Goal: Information Seeking & Learning: Learn about a topic

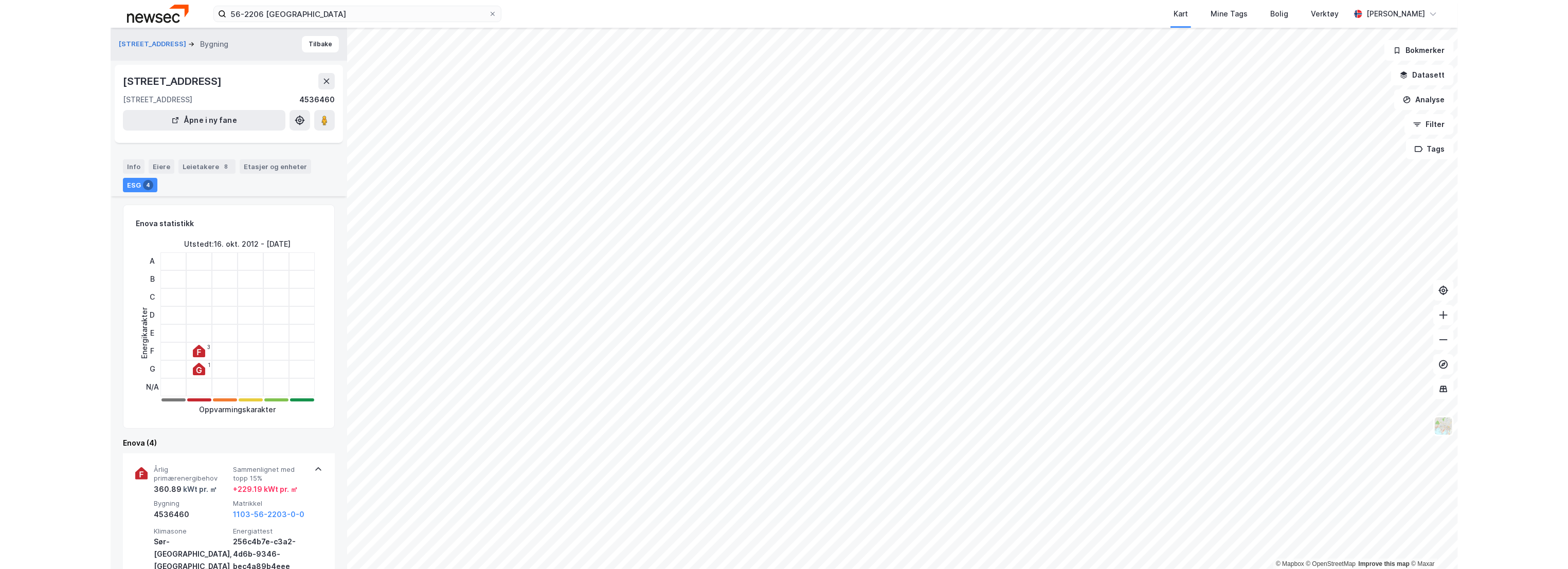
scroll to position [285, 0]
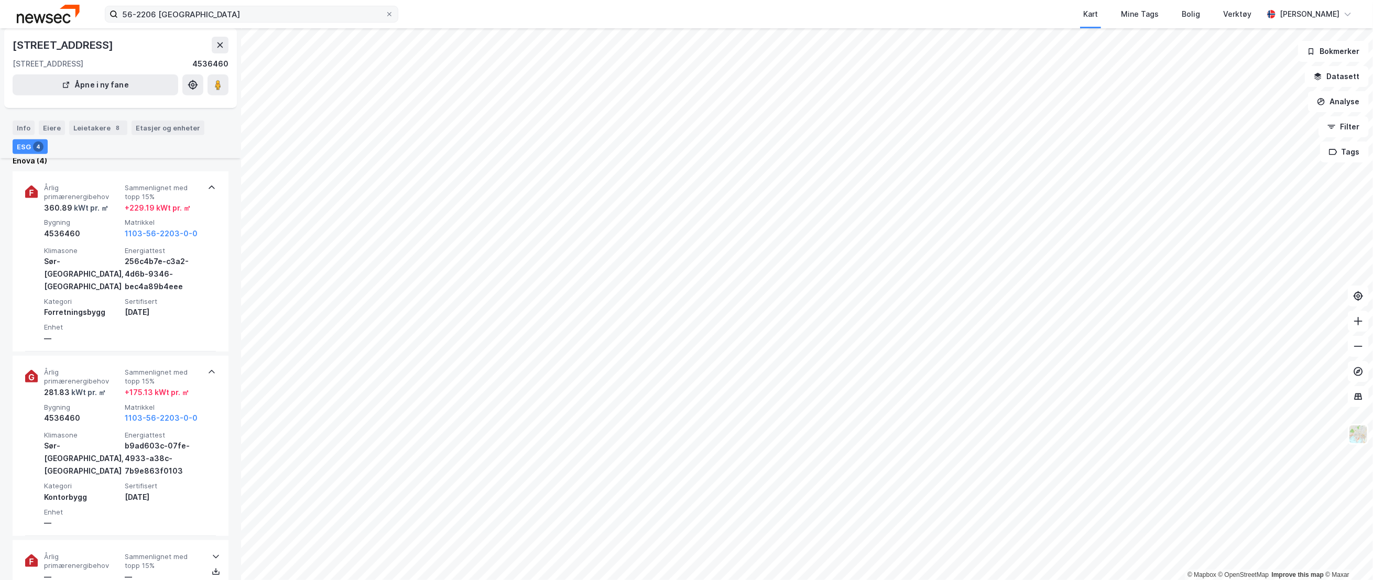
click at [391, 15] on icon at bounding box center [389, 14] width 6 height 6
click at [385, 15] on input "56-2206 [GEOGRAPHIC_DATA]" at bounding box center [251, 14] width 267 height 16
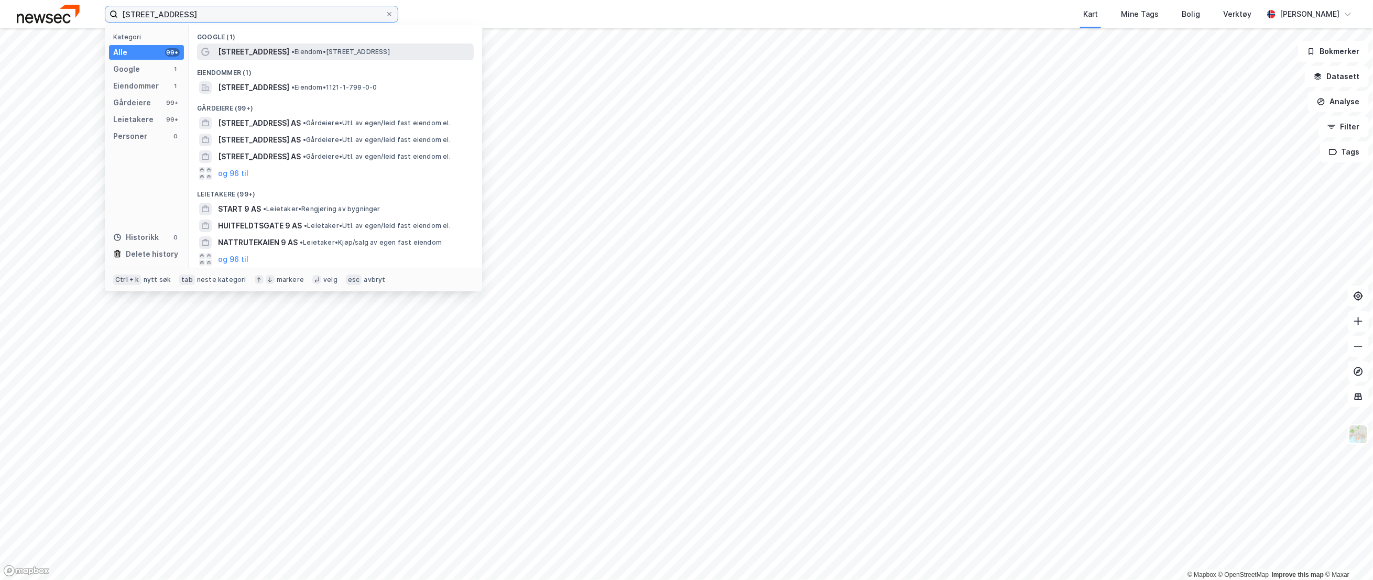
type input "[STREET_ADDRESS]"
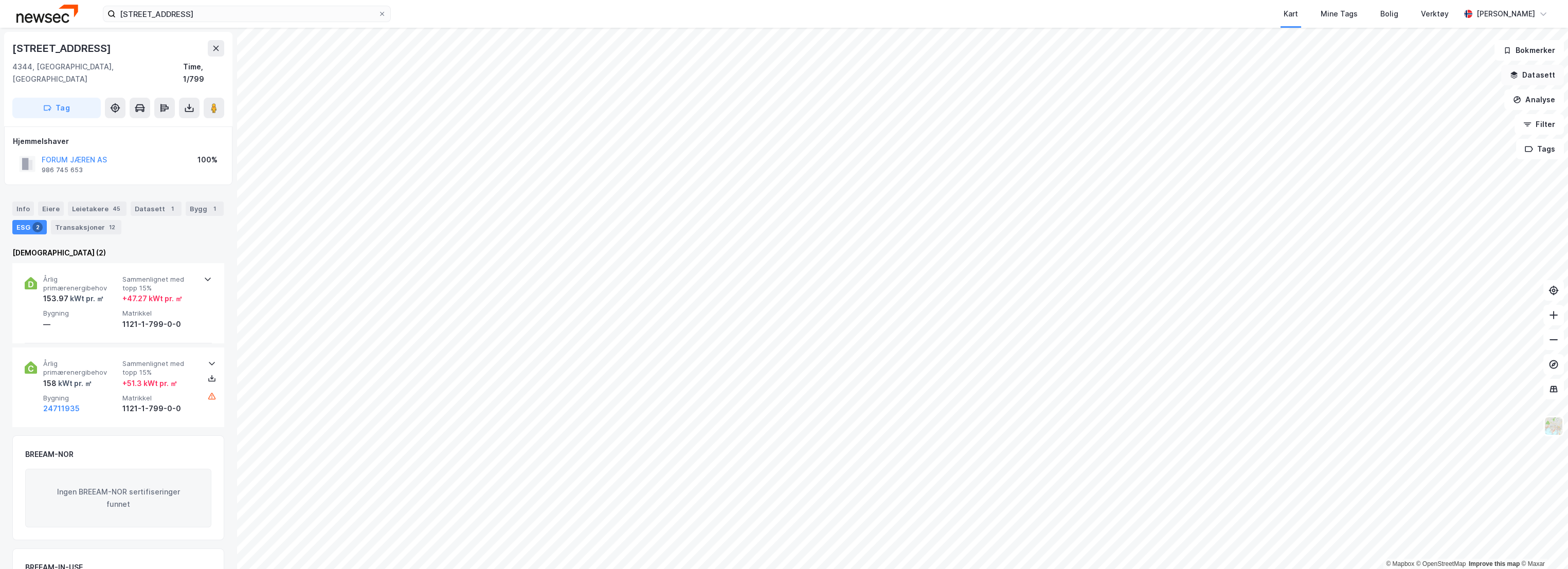
click at [1347, 71] on button "Datasett" at bounding box center [1533, 75] width 63 height 21
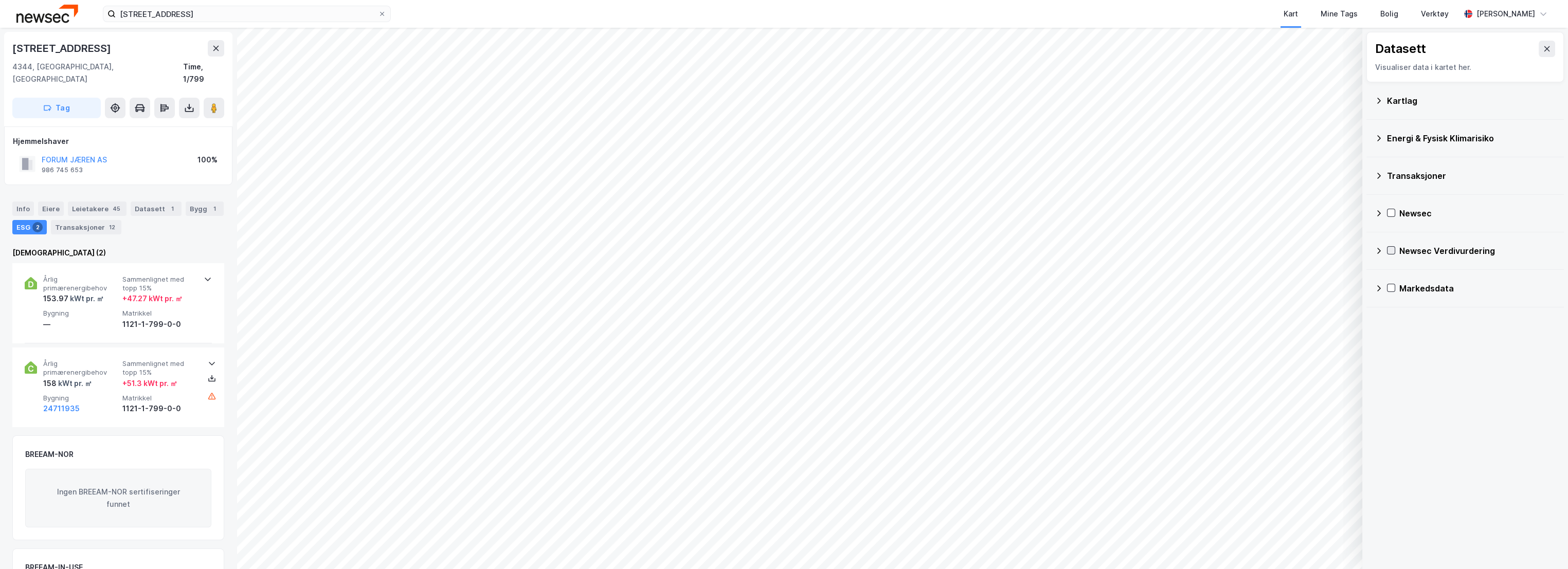
click at [1347, 252] on icon at bounding box center [1390, 250] width 7 height 7
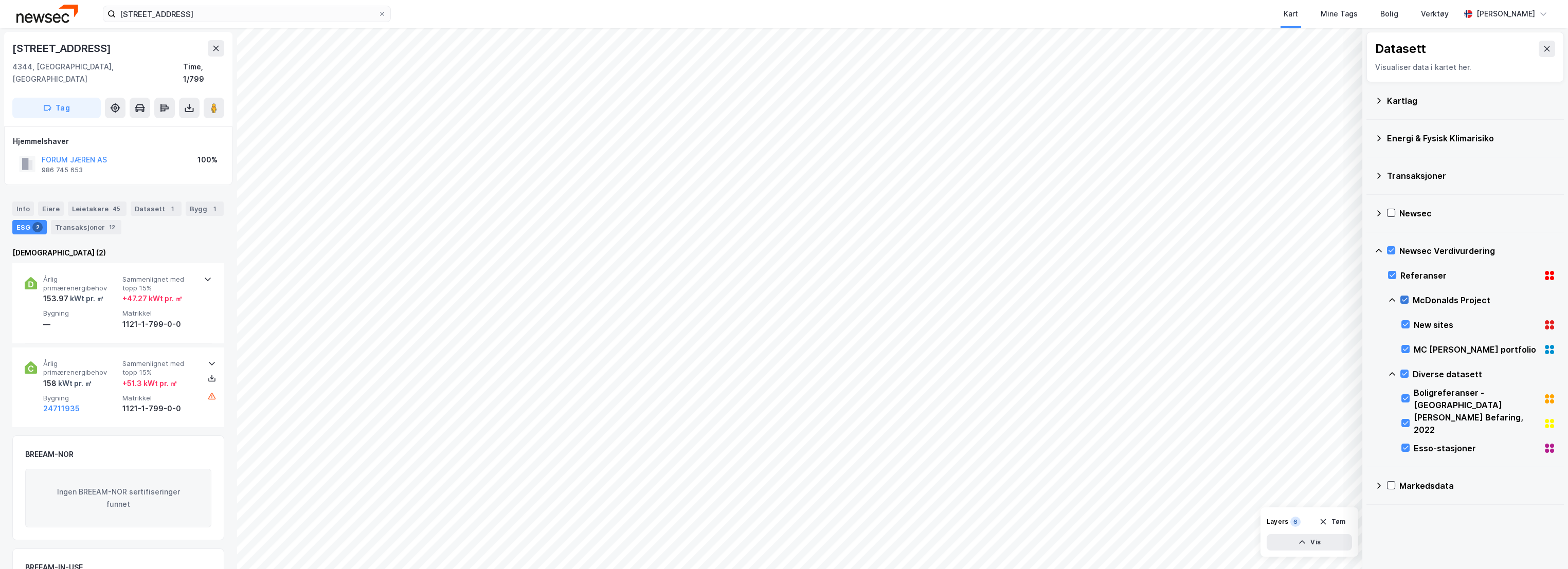
click at [1347, 300] on icon at bounding box center [1404, 299] width 7 height 7
click at [1347, 371] on icon at bounding box center [1404, 373] width 7 height 7
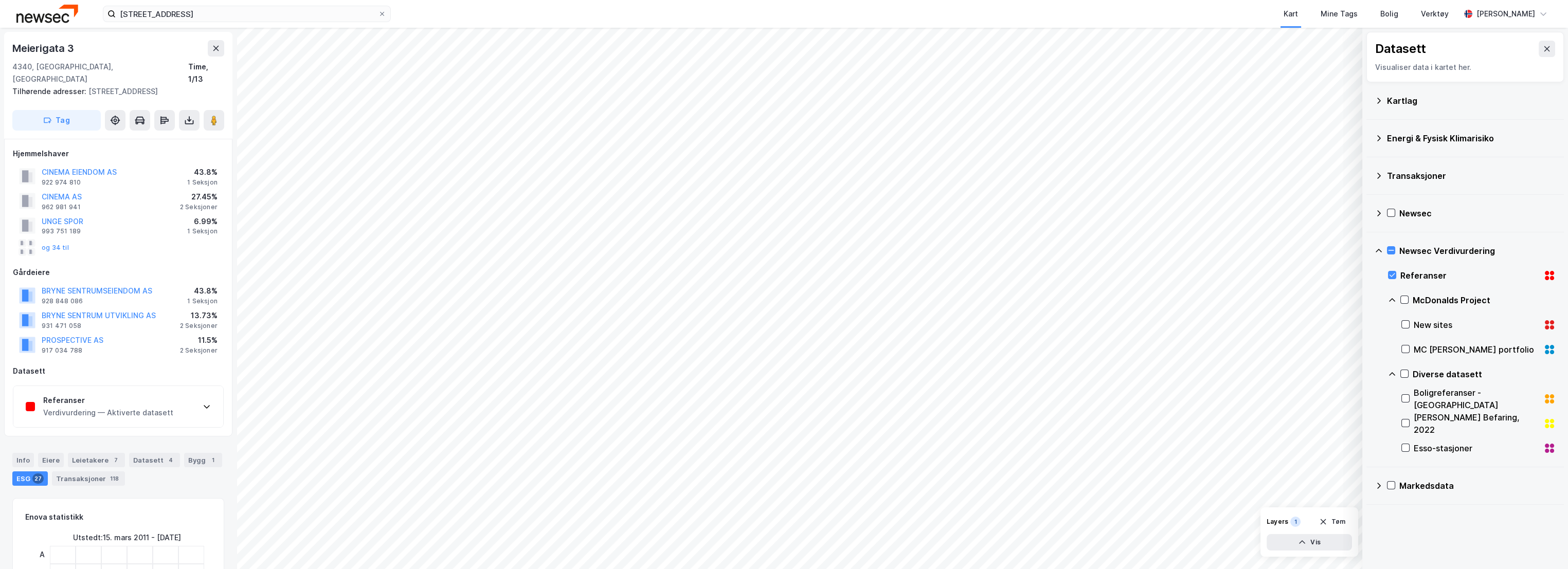
click at [110, 394] on div "Referanser" at bounding box center [108, 400] width 131 height 13
click at [107, 407] on div "Verdivurdering — Aktiverte datasett" at bounding box center [108, 413] width 131 height 13
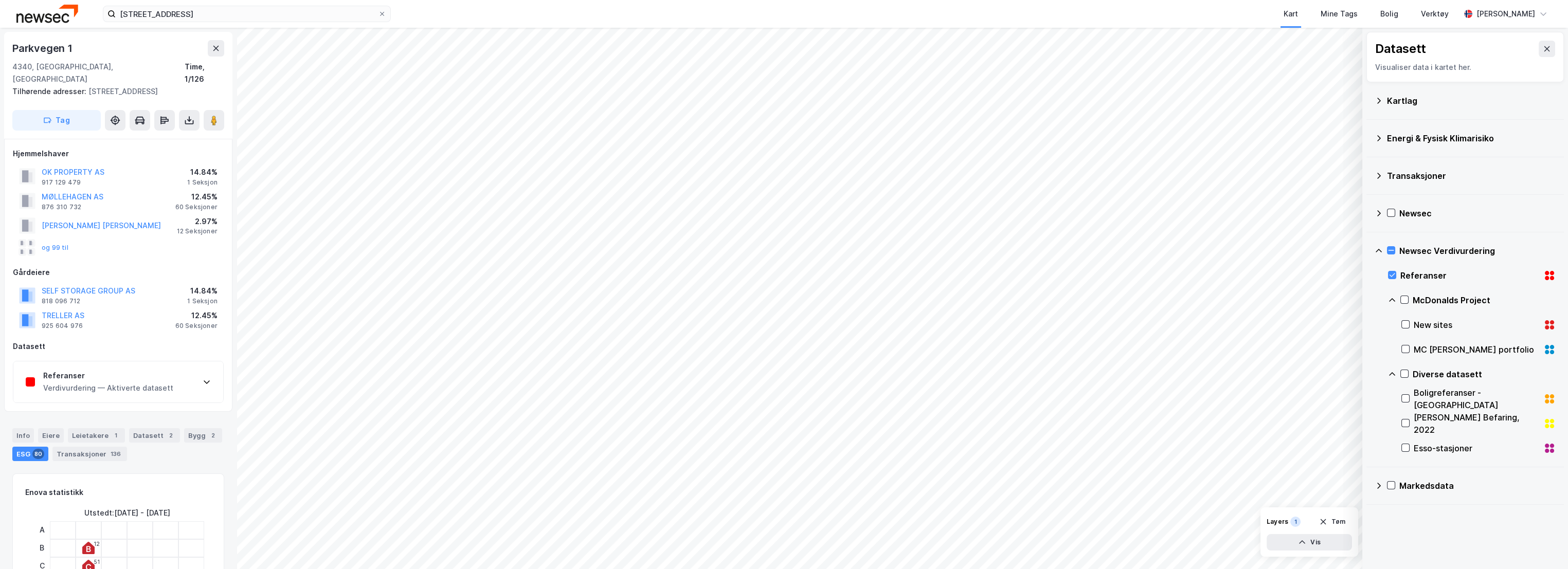
click at [112, 390] on div "Verdivurdering — Aktiverte datasett" at bounding box center [108, 388] width 131 height 13
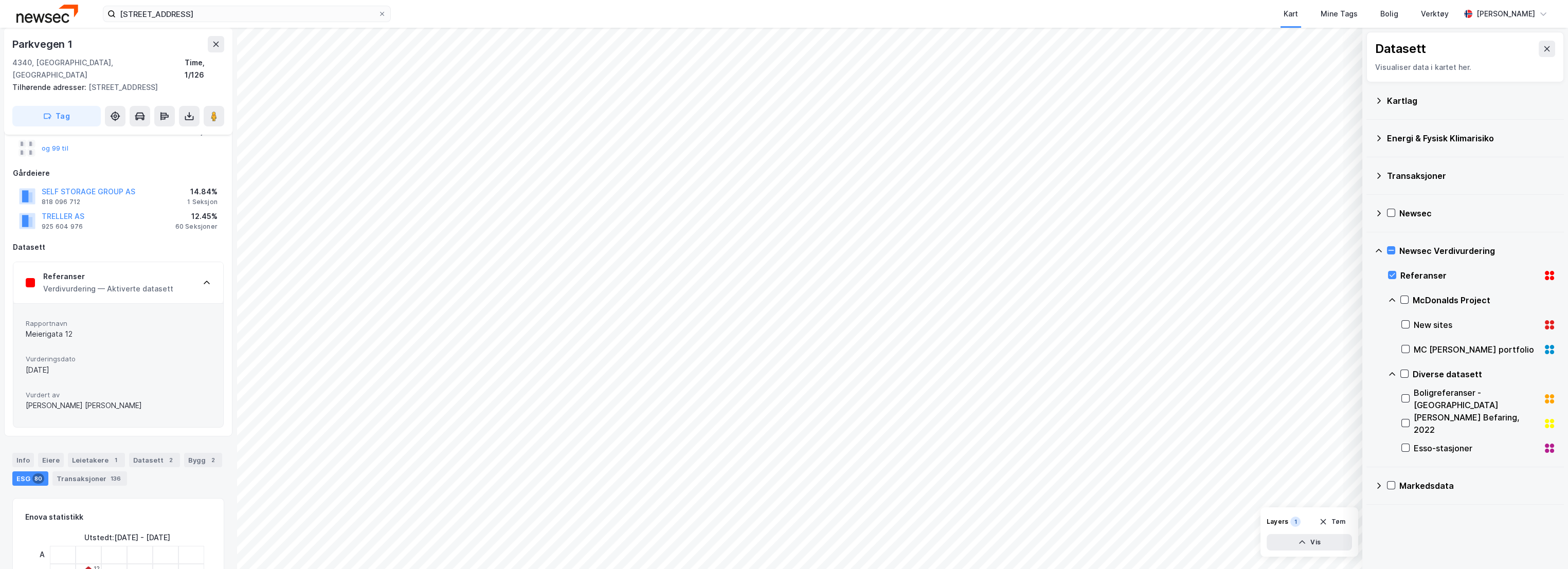
scroll to position [115, 0]
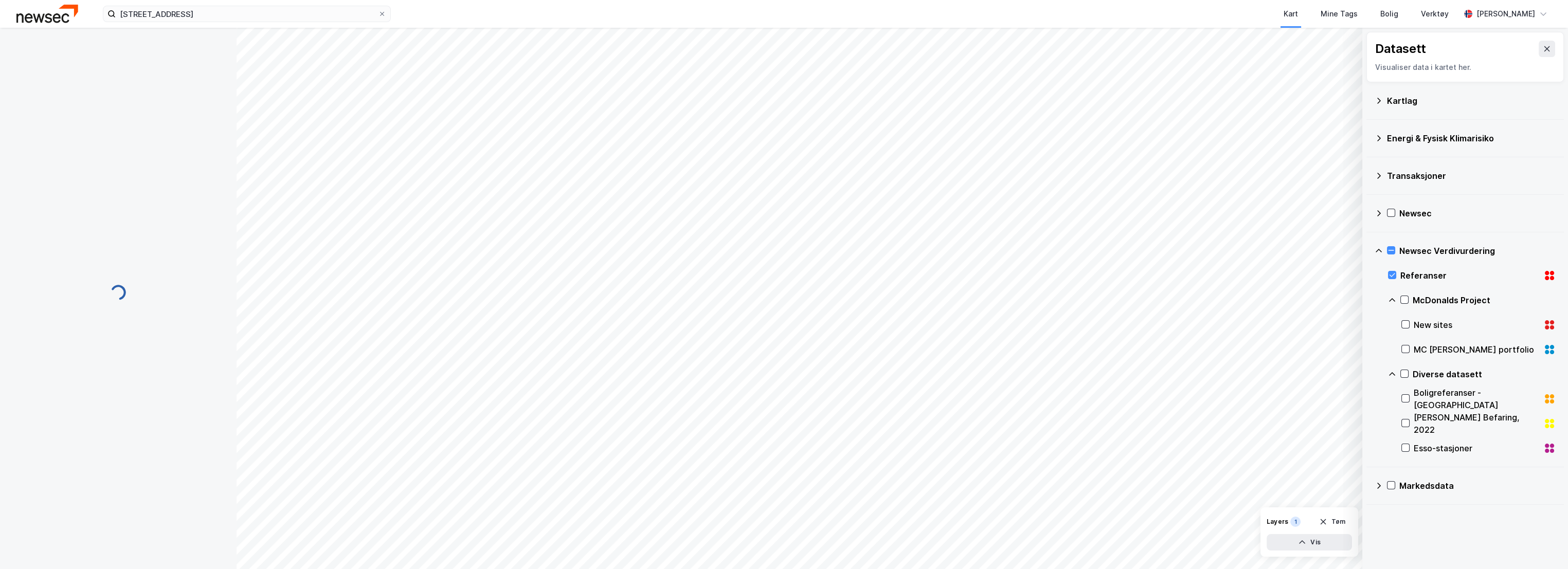
scroll to position [115, 0]
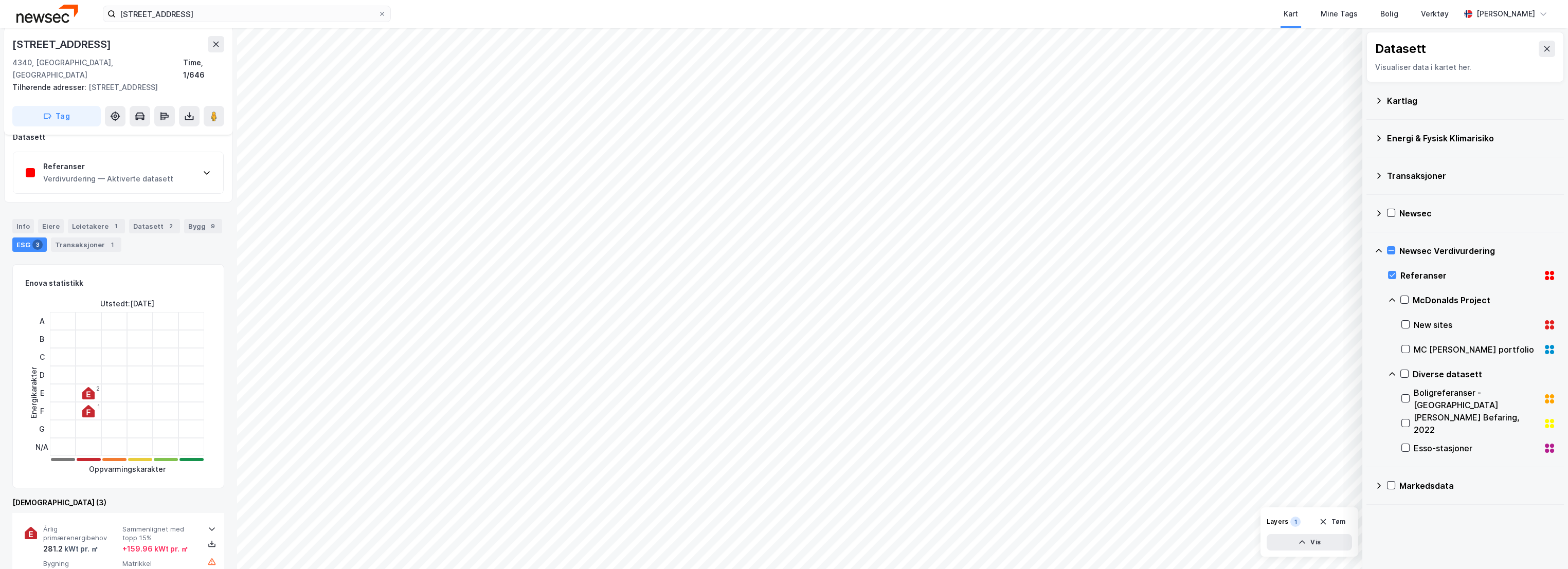
click at [73, 173] on div "Verdivurdering — Aktiverte datasett" at bounding box center [108, 179] width 131 height 13
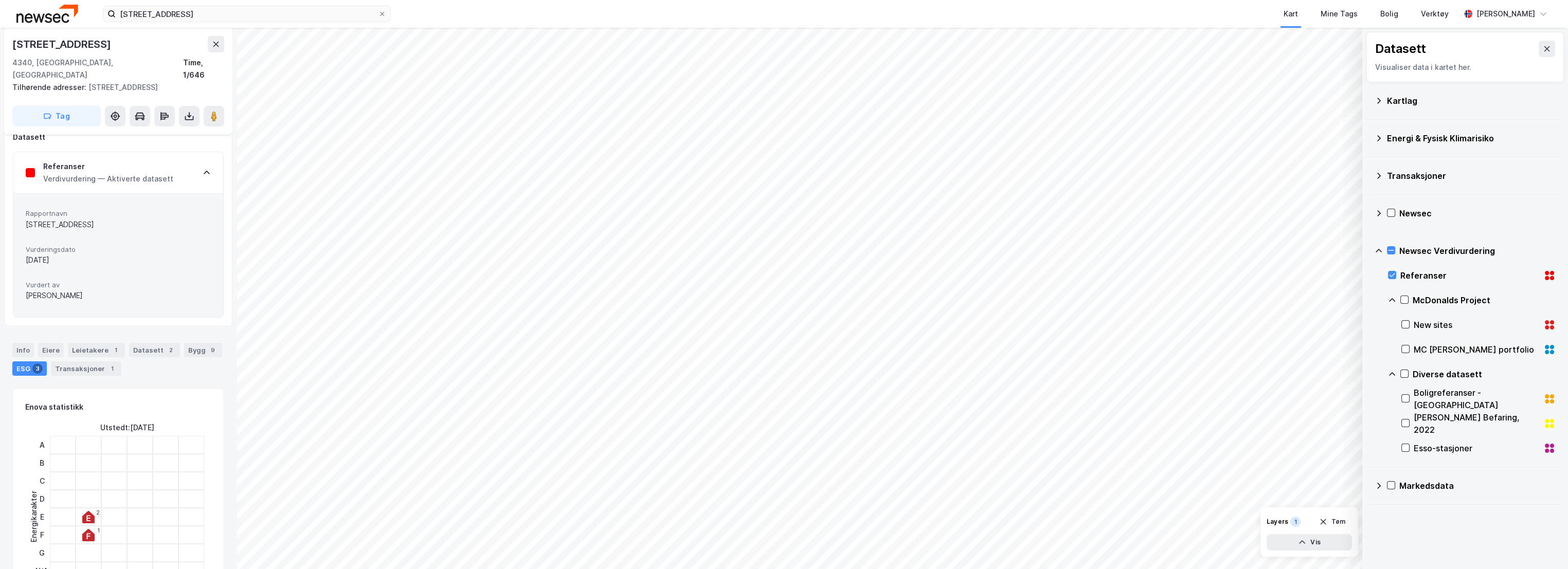
click at [134, 173] on div "Verdivurdering — Aktiverte datasett" at bounding box center [108, 179] width 131 height 13
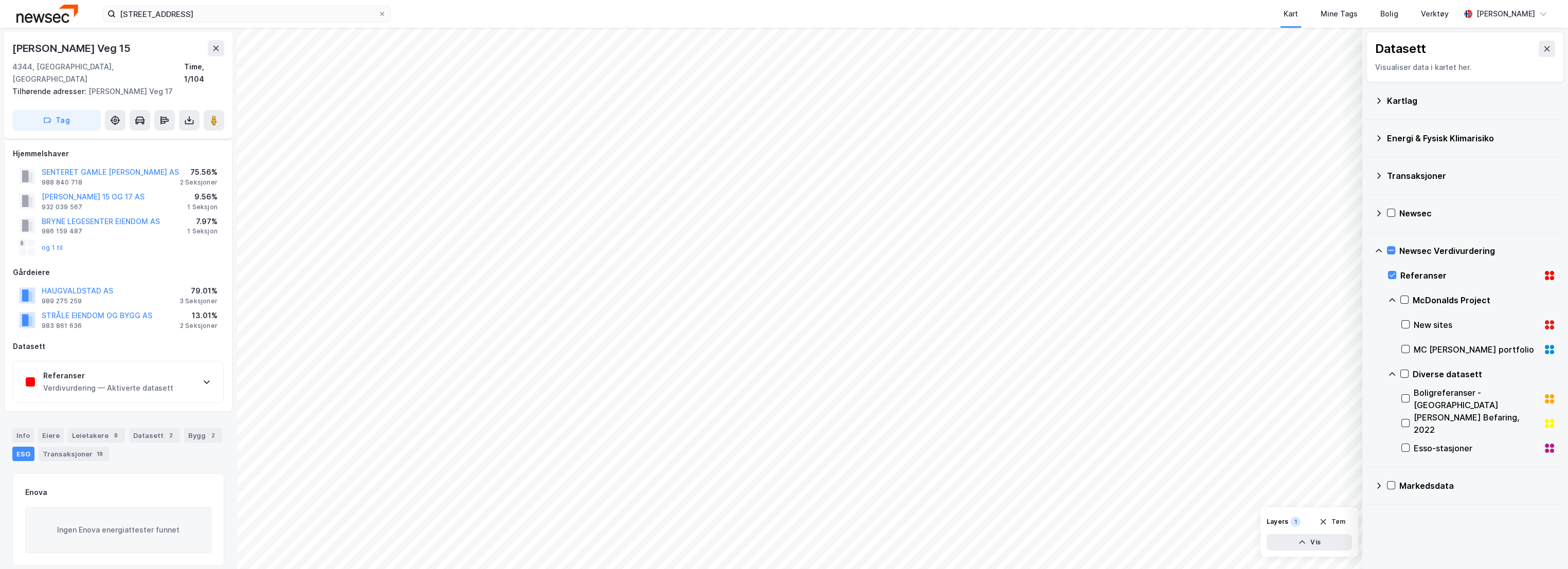
scroll to position [115, 0]
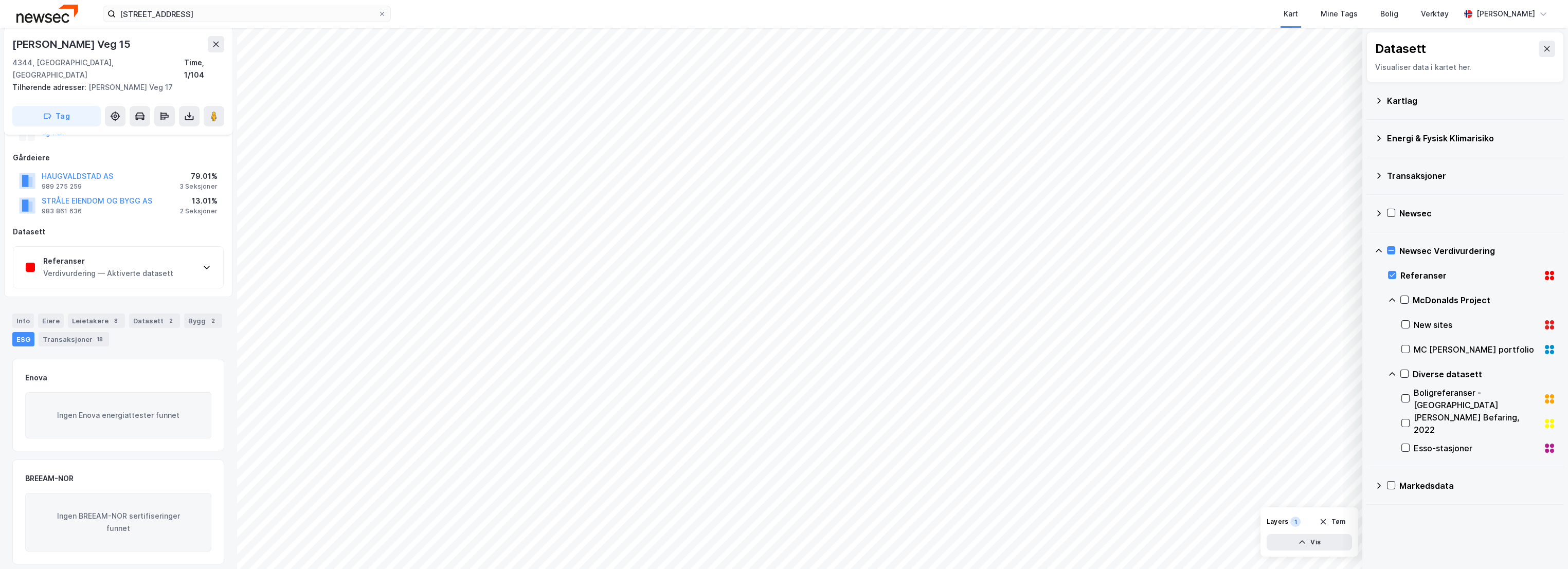
click at [79, 268] on div "Verdivurdering — Aktiverte datasett" at bounding box center [108, 274] width 131 height 13
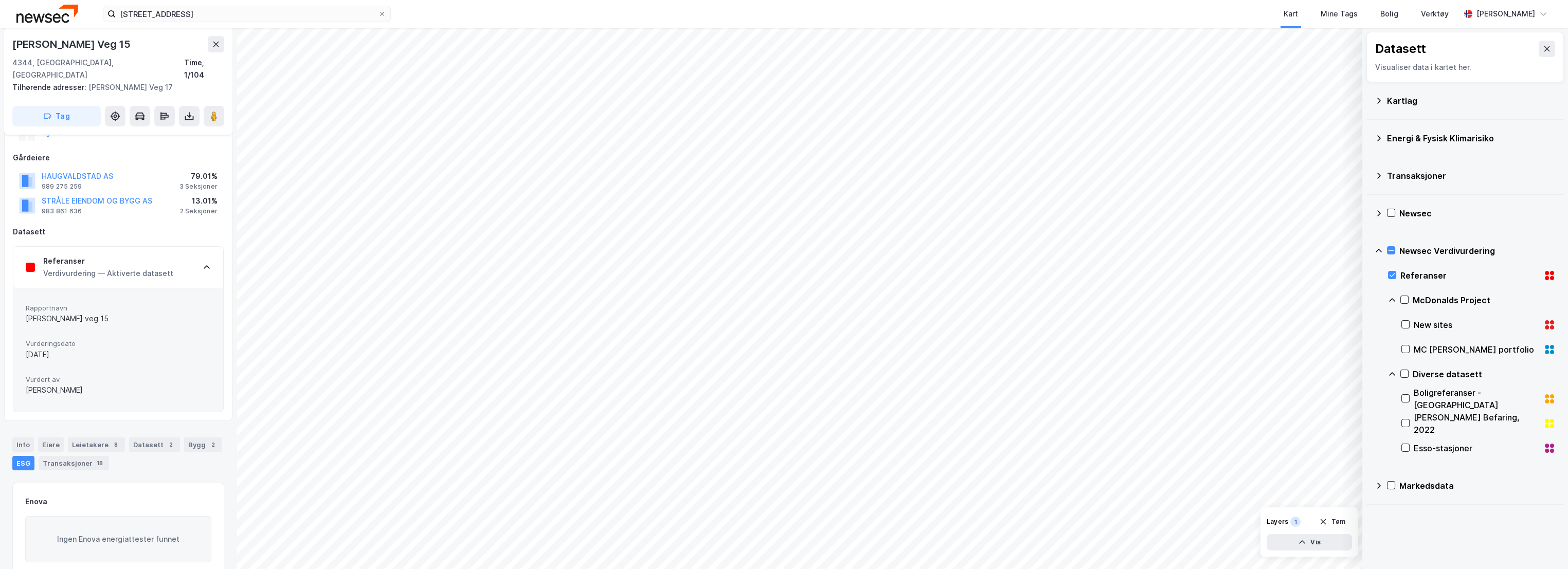
click at [131, 255] on div "Referanser" at bounding box center [108, 261] width 131 height 13
